Goal: Transaction & Acquisition: Book appointment/travel/reservation

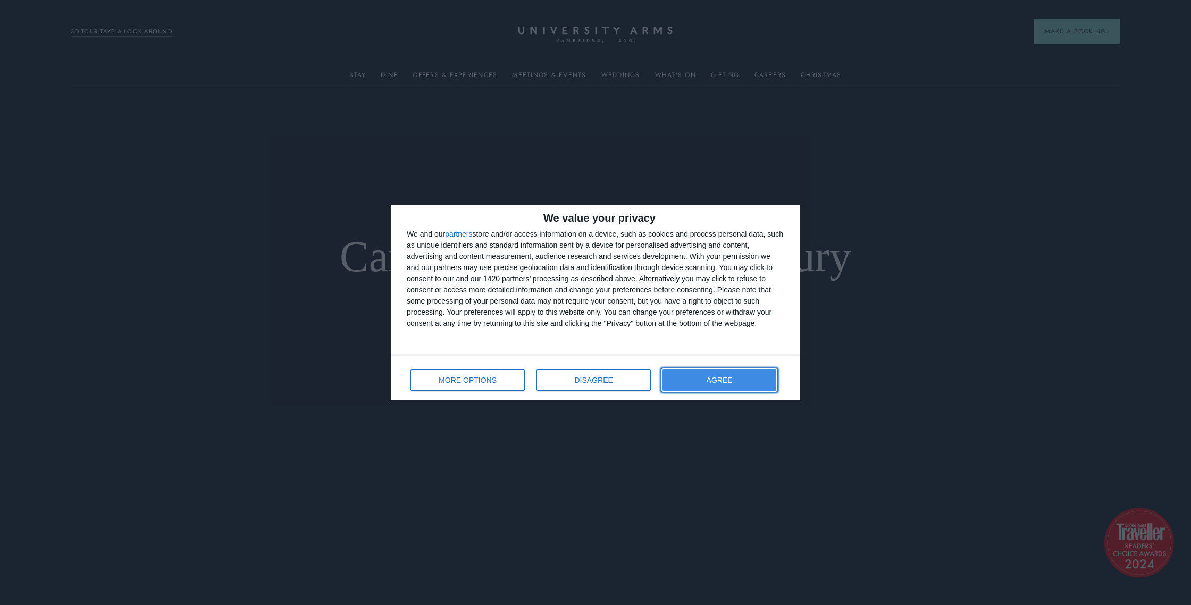
click at [685, 376] on button "AGREE" at bounding box center [720, 380] width 114 height 21
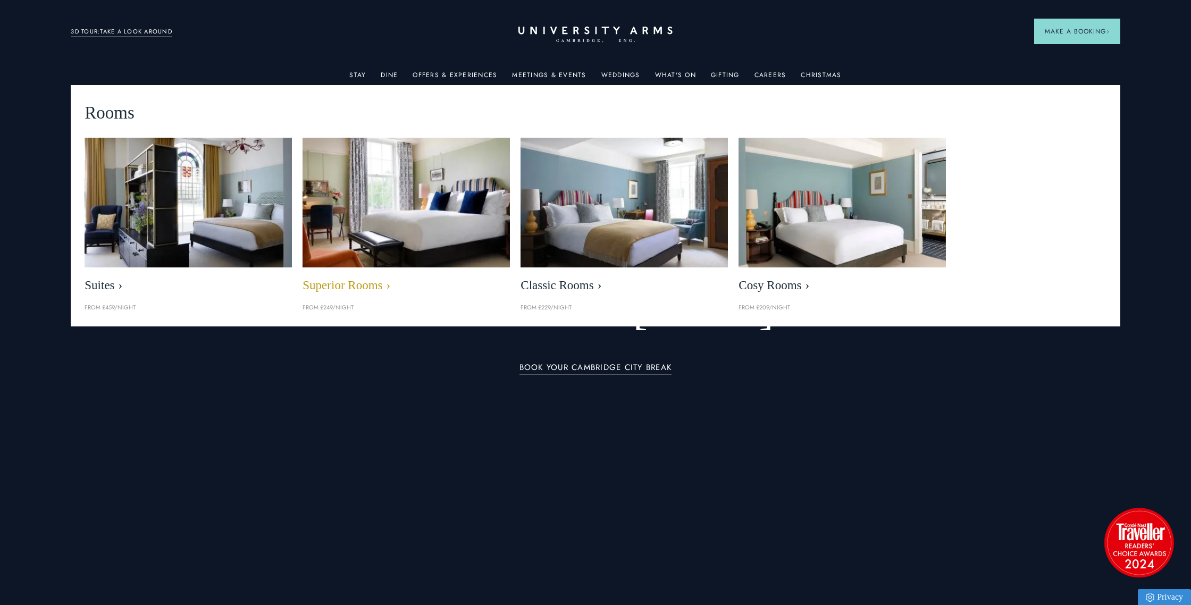
click at [404, 199] on img at bounding box center [406, 202] width 239 height 149
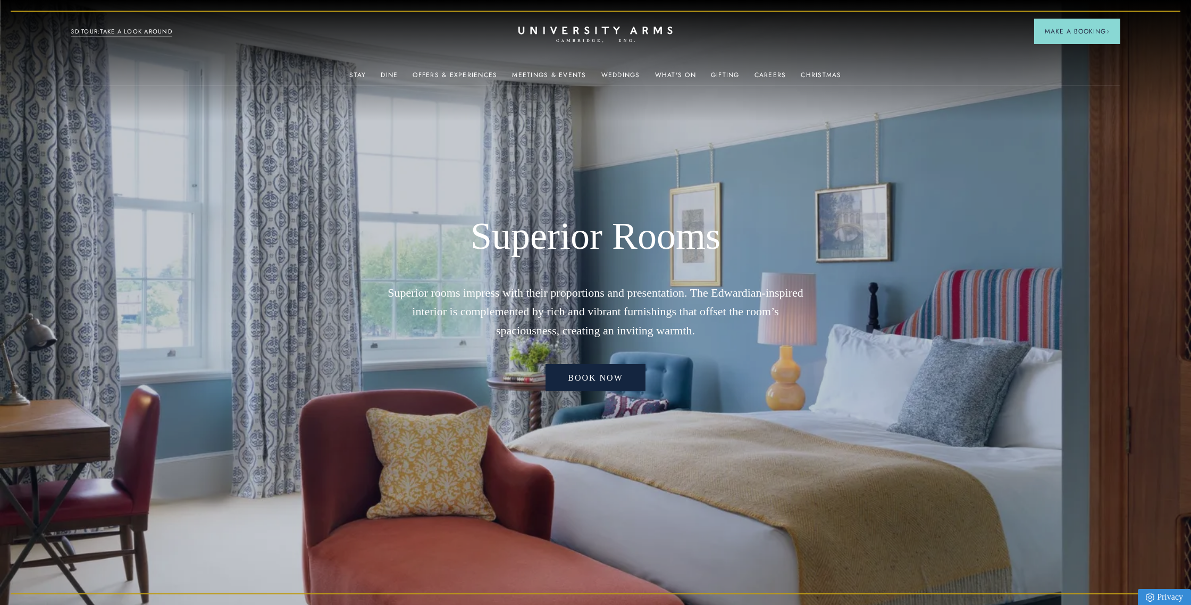
click at [591, 377] on link "Book now" at bounding box center [596, 378] width 100 height 28
click at [585, 30] on icon at bounding box center [595, 30] width 149 height 7
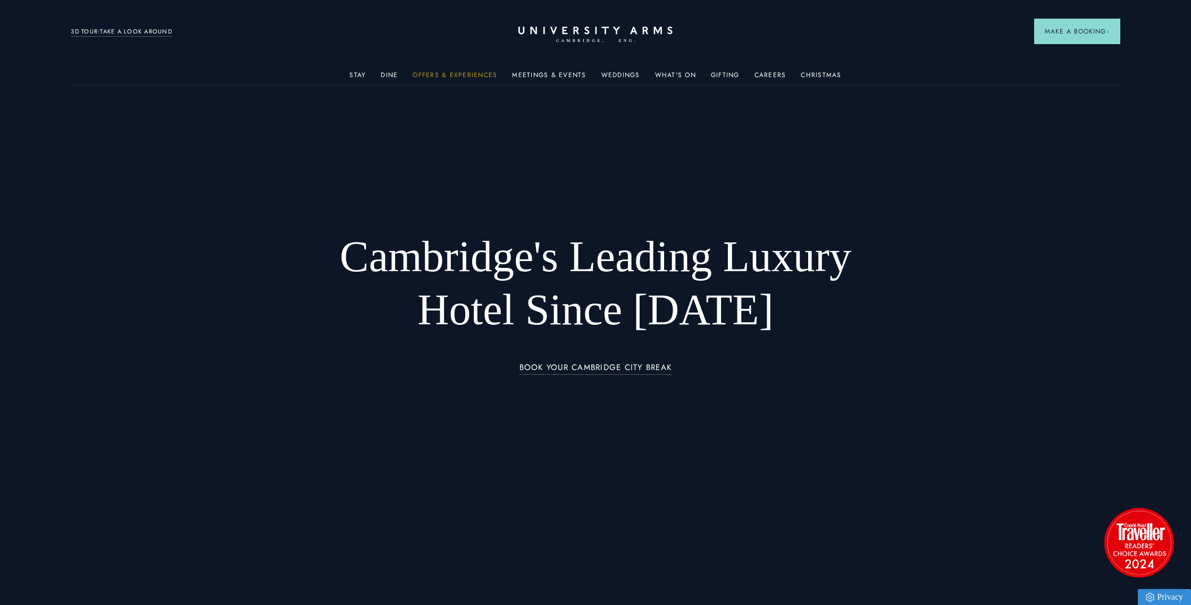
click at [458, 77] on link "Offers & Experiences" at bounding box center [455, 78] width 85 height 14
